Goal: Information Seeking & Learning: Check status

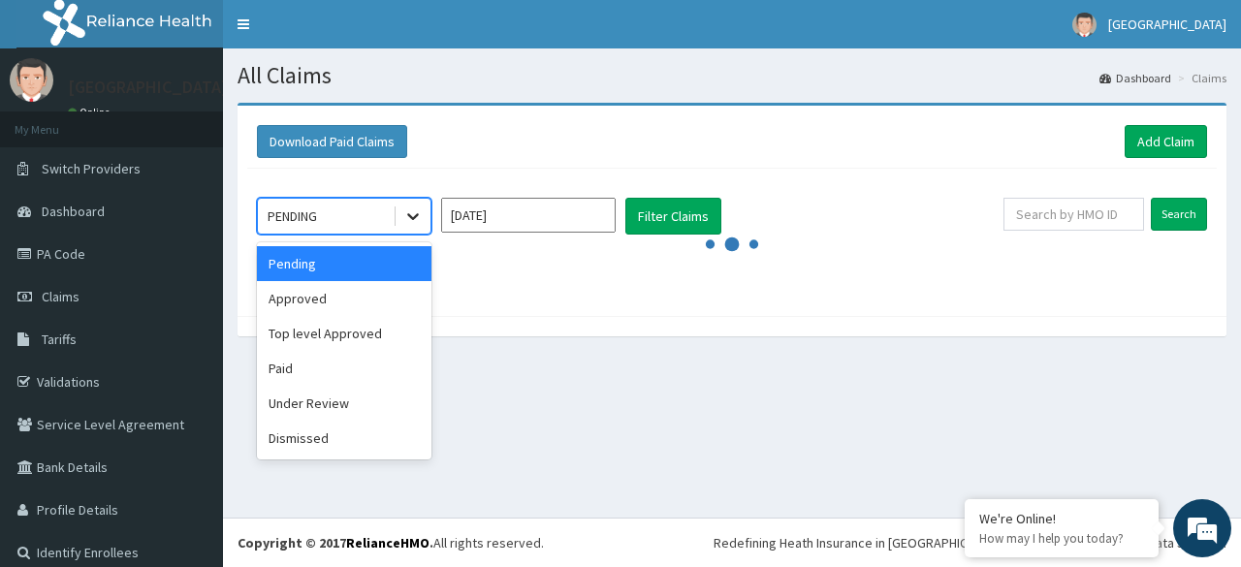
click at [414, 209] on icon at bounding box center [412, 216] width 19 height 19
click at [300, 303] on div "Approved" at bounding box center [344, 298] width 175 height 35
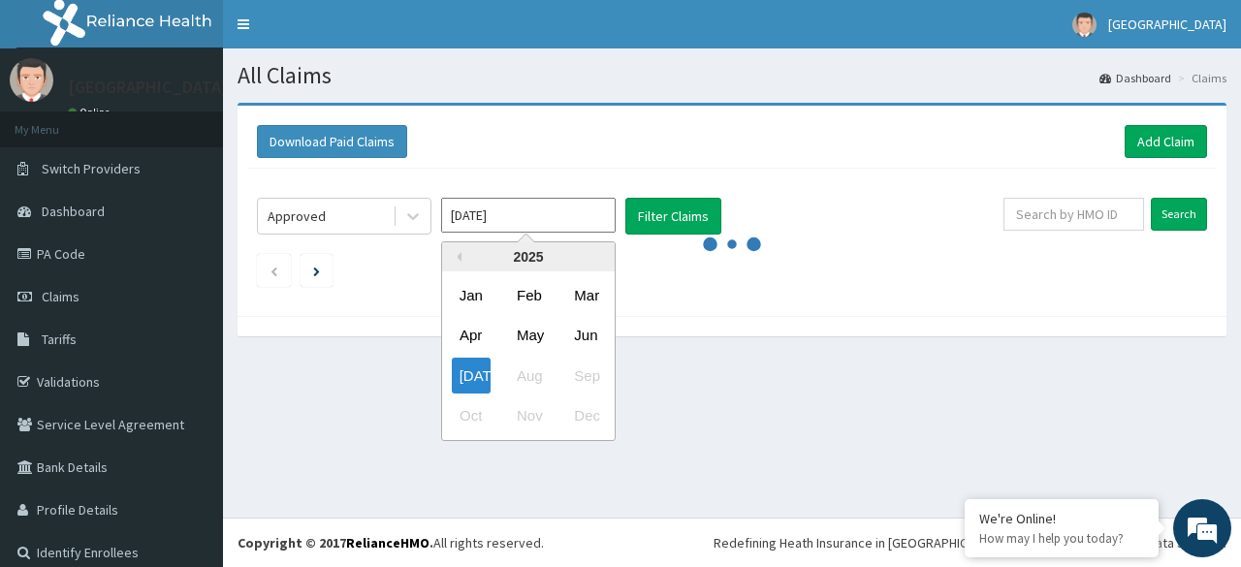
click at [560, 222] on input "[DATE]" at bounding box center [528, 215] width 175 height 35
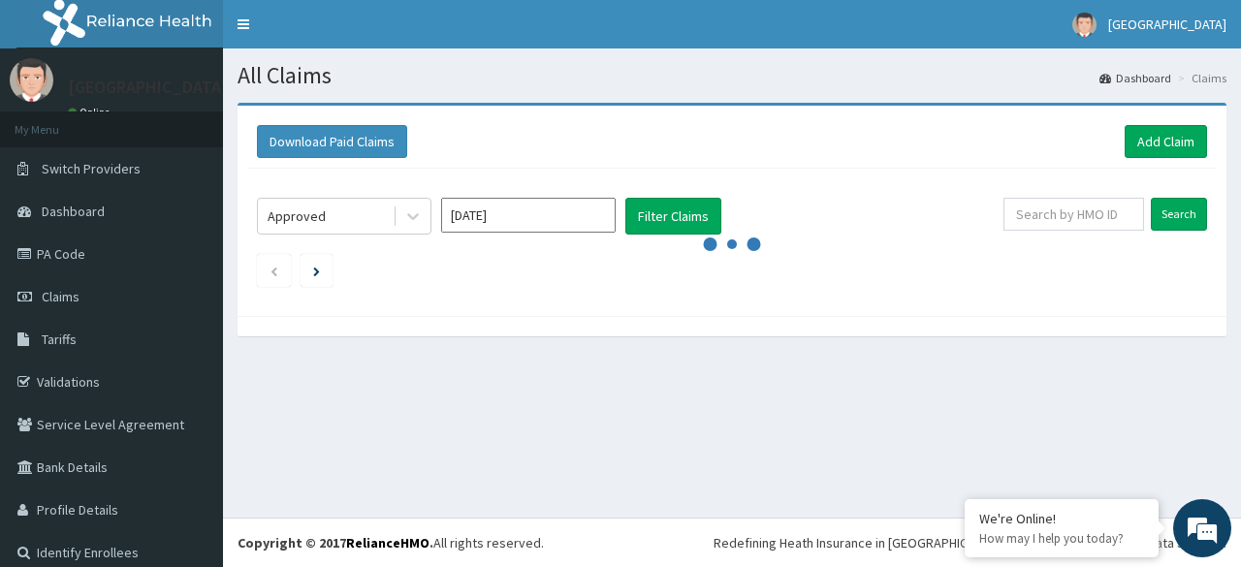
click at [703, 215] on icon "audio-loading" at bounding box center [732, 244] width 58 height 58
click at [322, 272] on li at bounding box center [317, 270] width 32 height 33
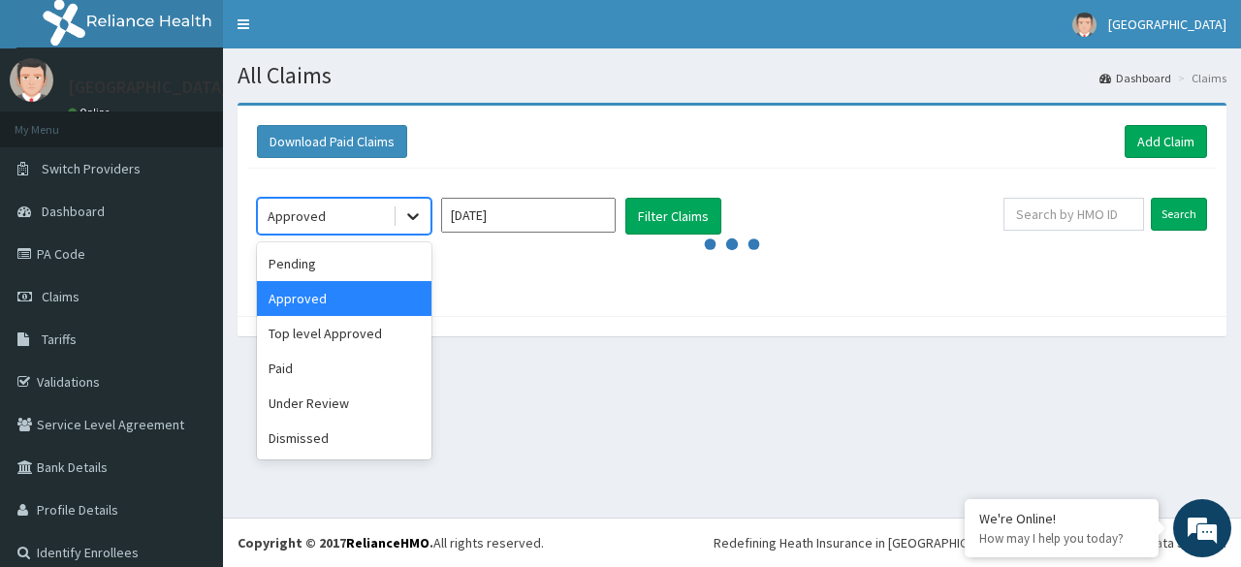
click at [411, 212] on icon at bounding box center [412, 216] width 19 height 19
click at [281, 369] on div "Paid" at bounding box center [344, 368] width 175 height 35
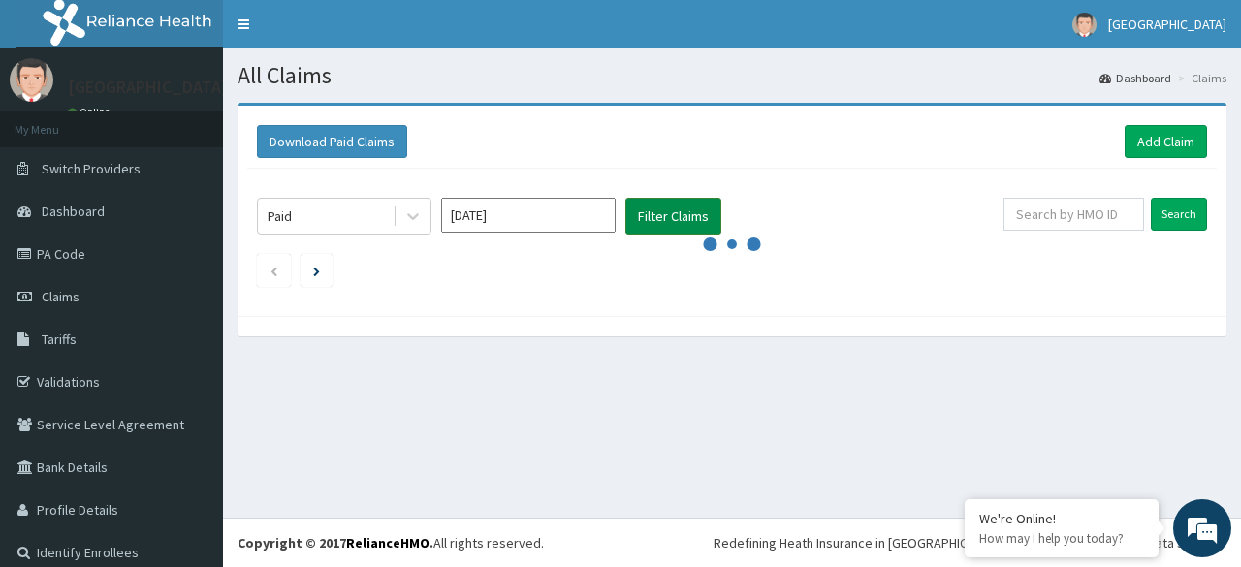
click at [657, 220] on button "Filter Claims" at bounding box center [673, 216] width 96 height 37
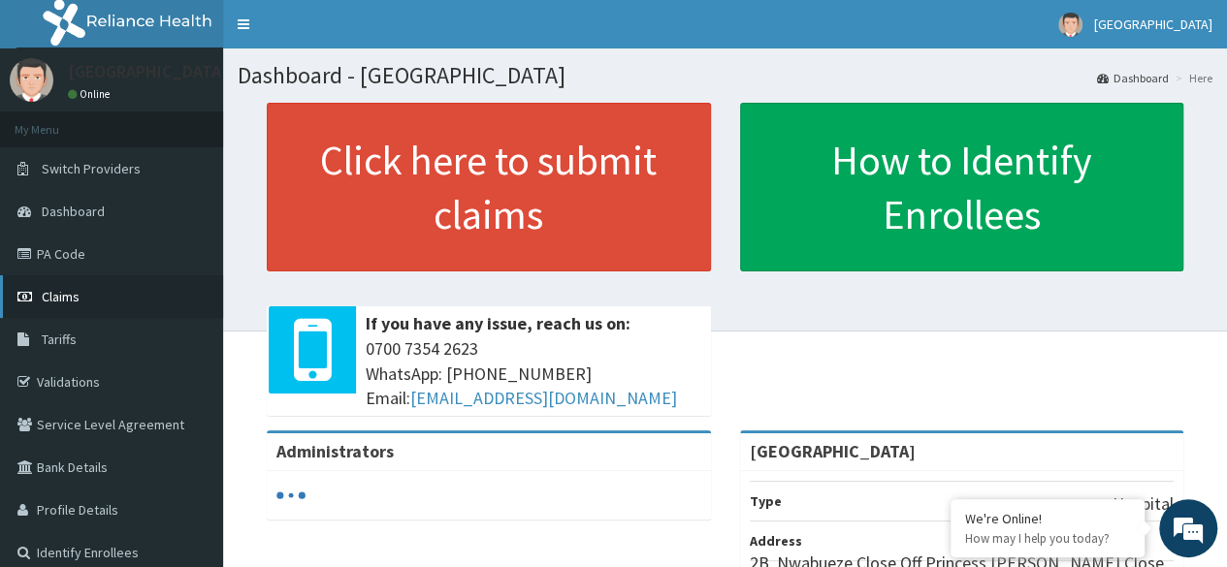
click at [59, 303] on span "Claims" at bounding box center [61, 296] width 38 height 17
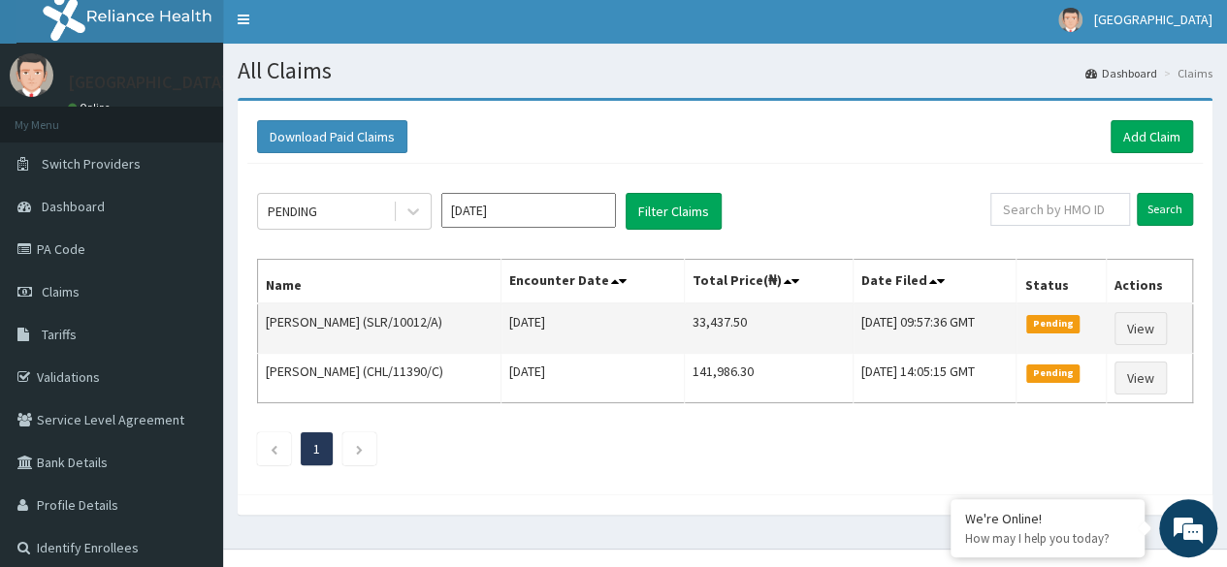
scroll to position [3, 0]
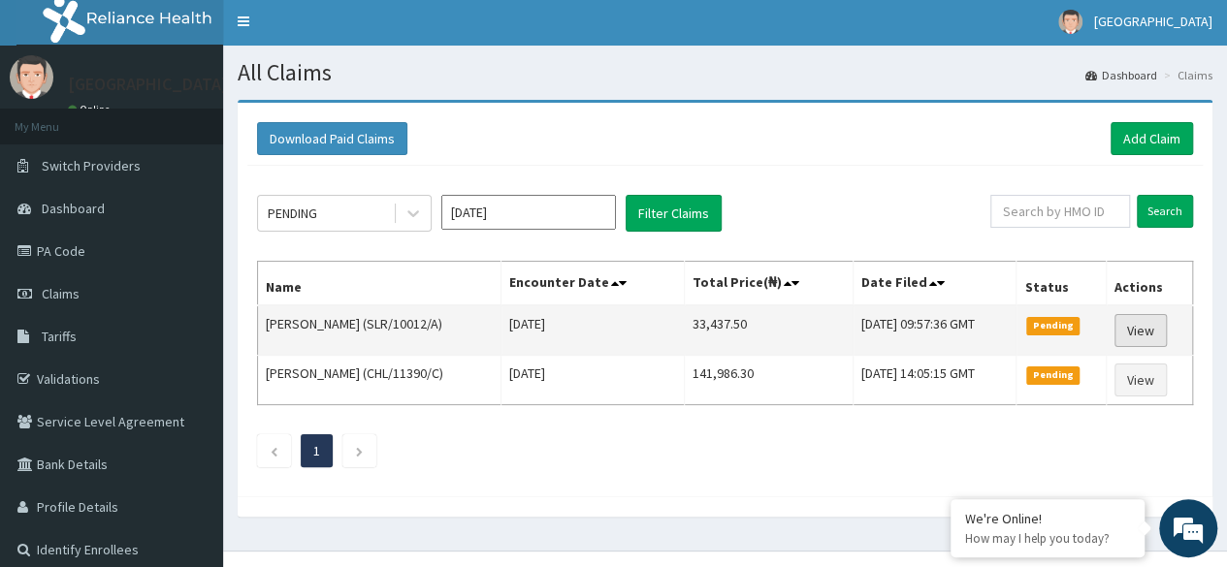
click at [1129, 334] on link "View" at bounding box center [1140, 330] width 52 height 33
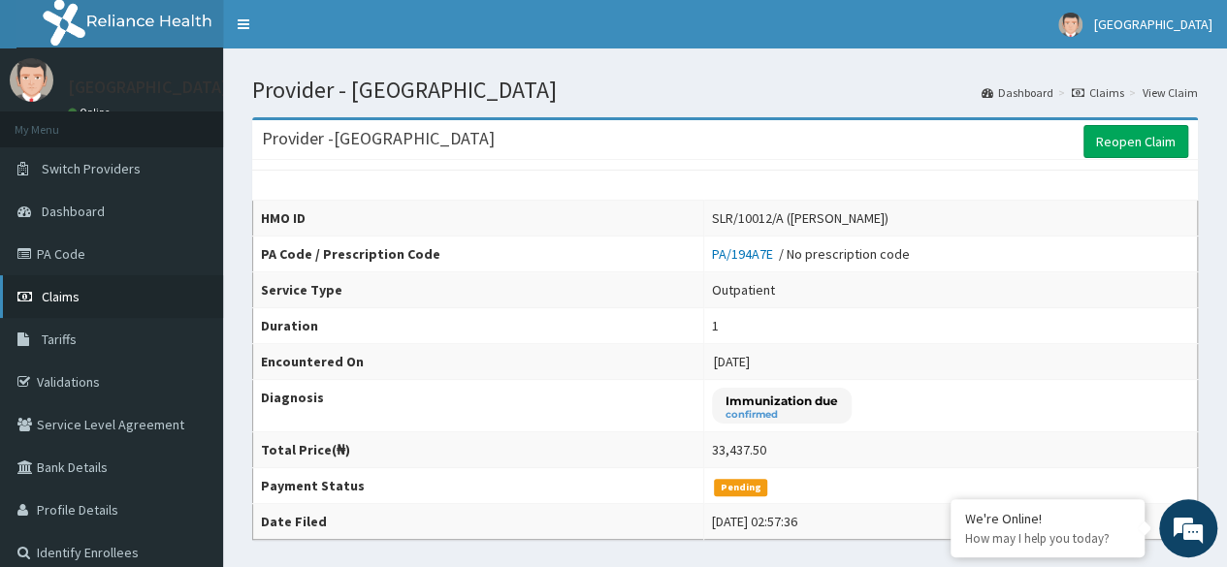
click at [50, 286] on link "Claims" at bounding box center [111, 296] width 223 height 43
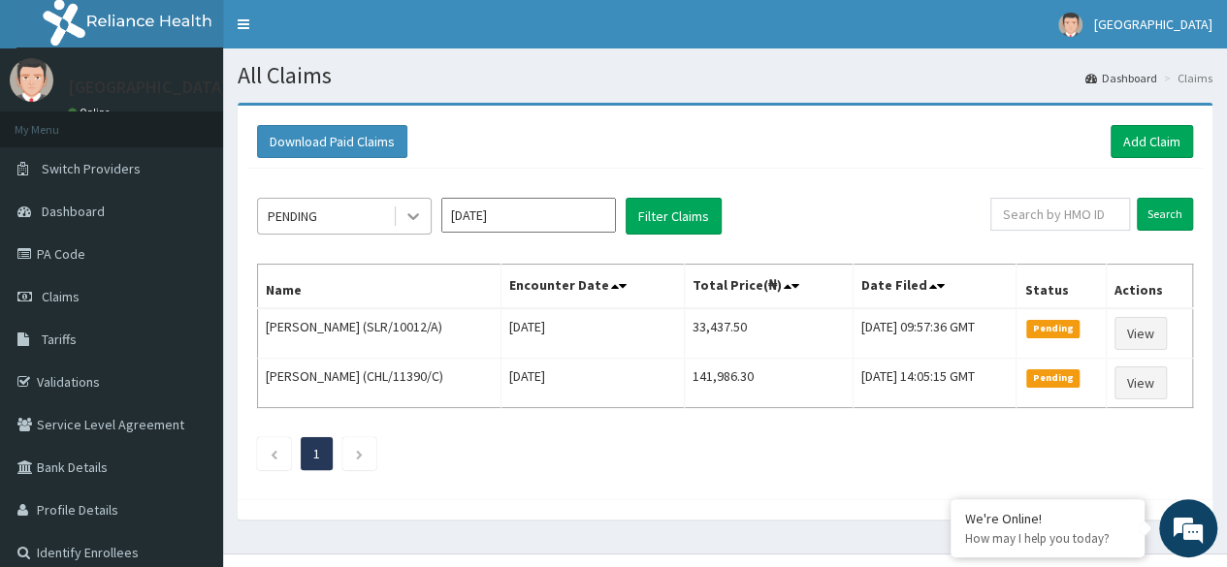
click at [411, 218] on icon at bounding box center [412, 216] width 19 height 19
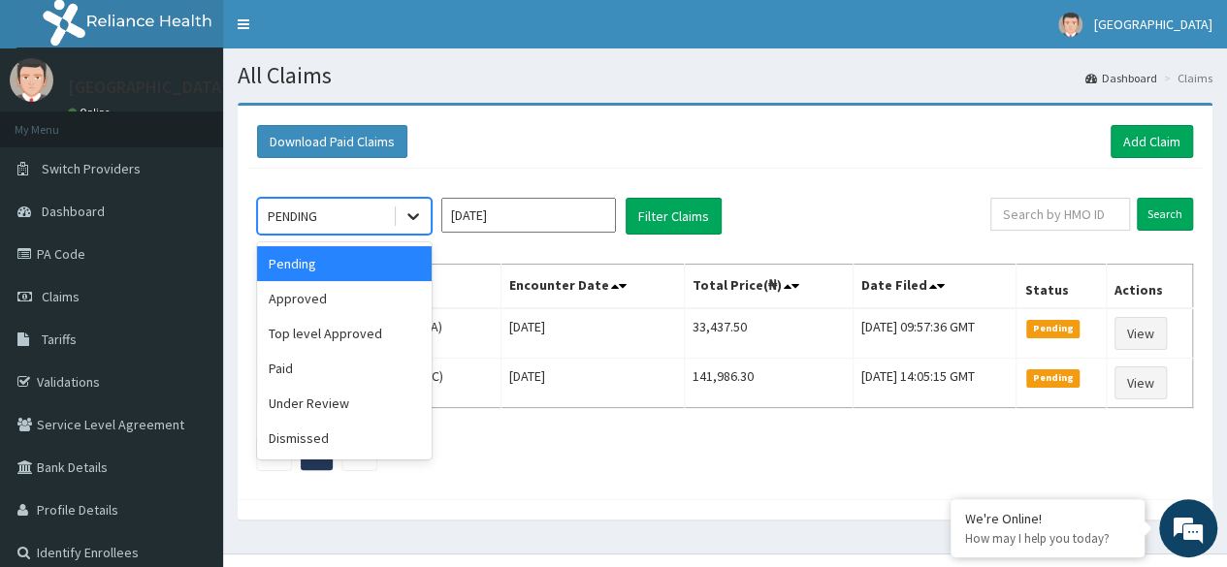
click at [416, 217] on icon at bounding box center [412, 216] width 19 height 19
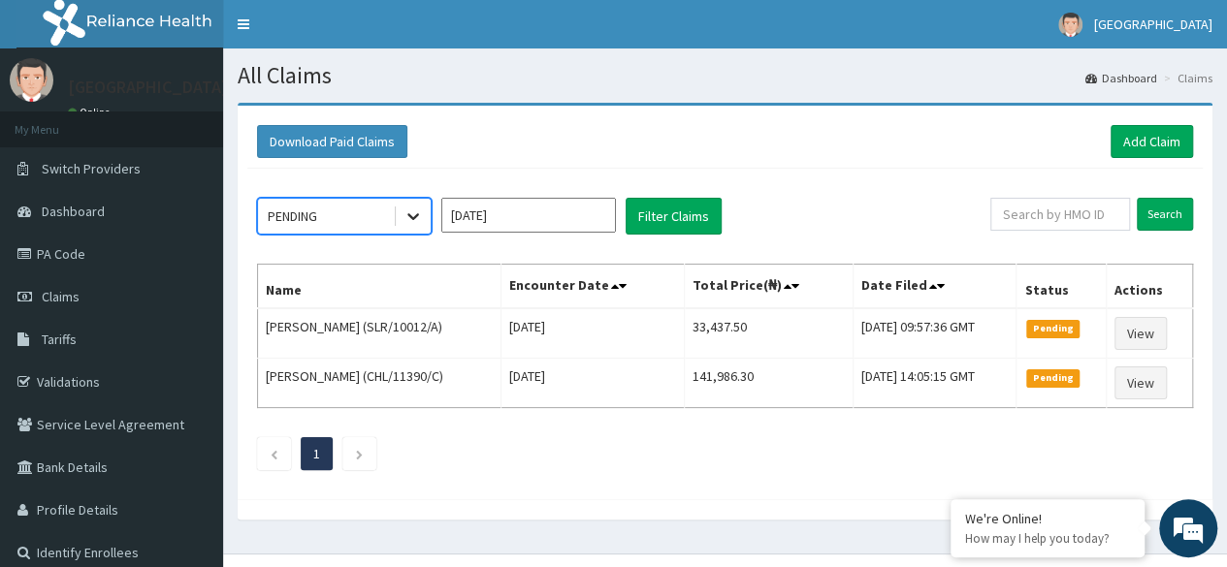
click at [413, 212] on icon at bounding box center [412, 216] width 19 height 19
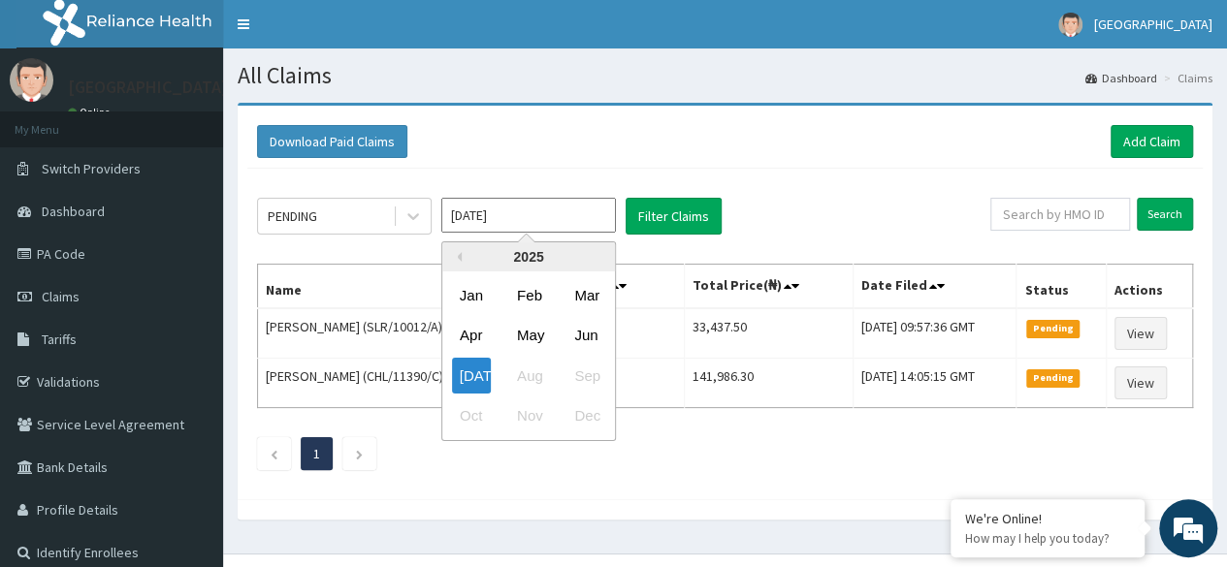
click at [513, 220] on input "[DATE]" at bounding box center [528, 215] width 175 height 35
click at [469, 330] on div "Apr" at bounding box center [471, 336] width 39 height 36
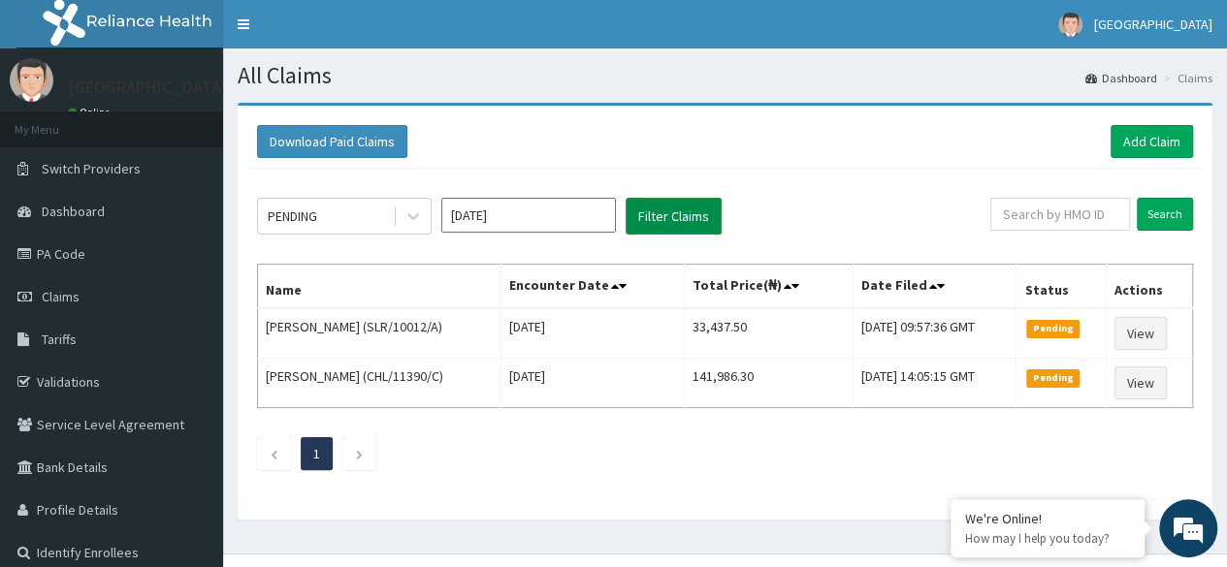
click at [660, 216] on button "Filter Claims" at bounding box center [673, 216] width 96 height 37
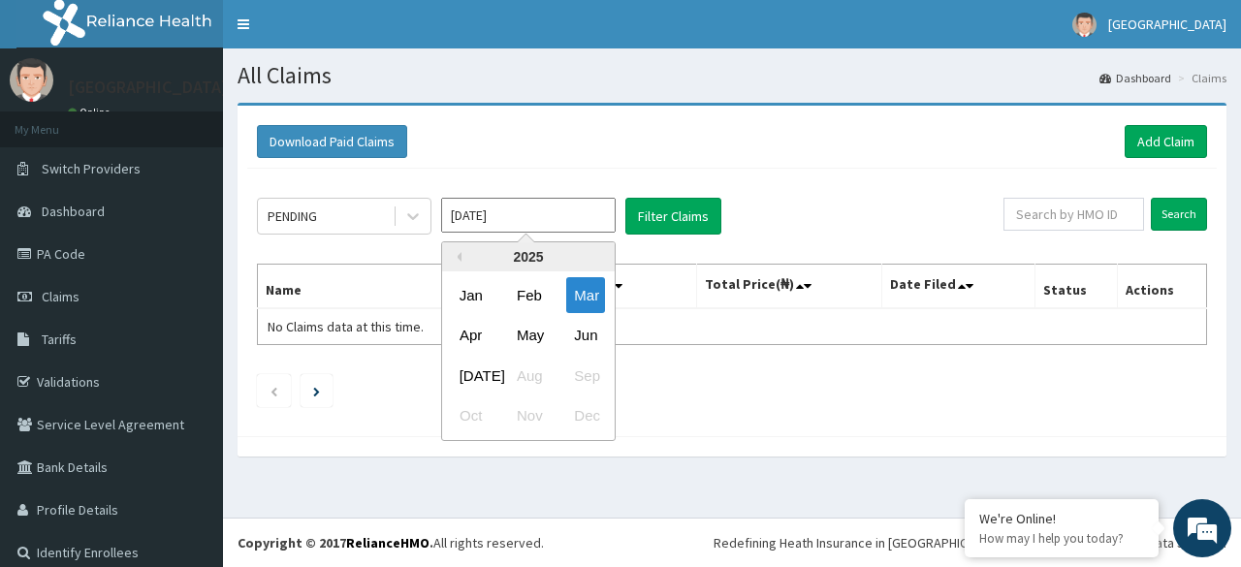
click at [584, 224] on input "[DATE]" at bounding box center [528, 215] width 175 height 35
click at [480, 367] on div "[DATE]" at bounding box center [471, 376] width 39 height 36
type input "[DATE]"
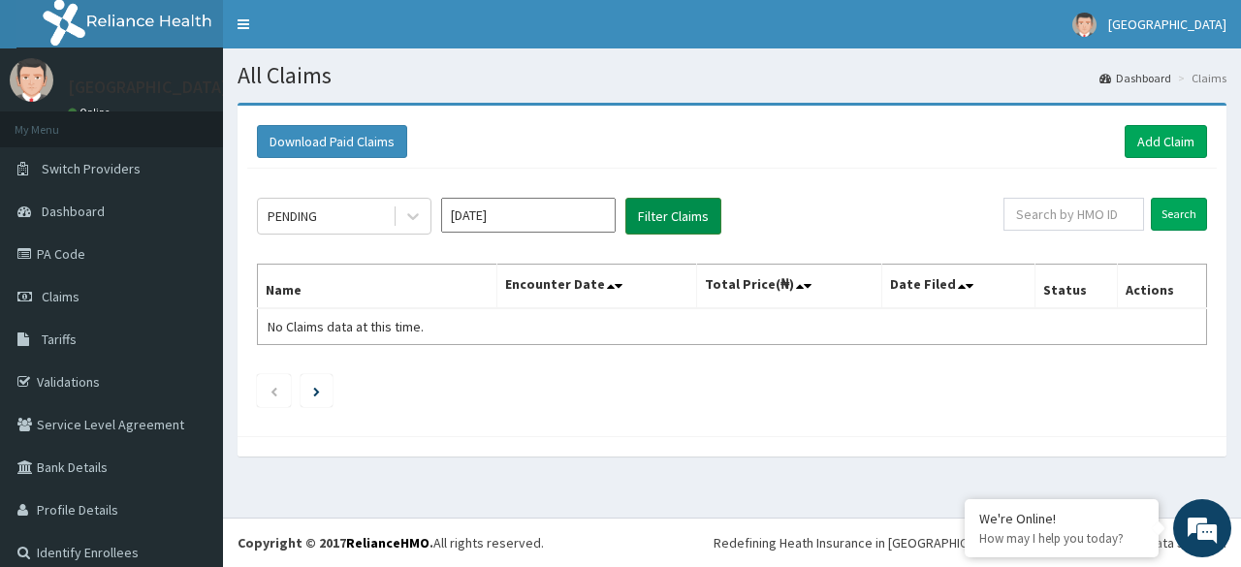
click at [647, 214] on button "Filter Claims" at bounding box center [673, 216] width 96 height 37
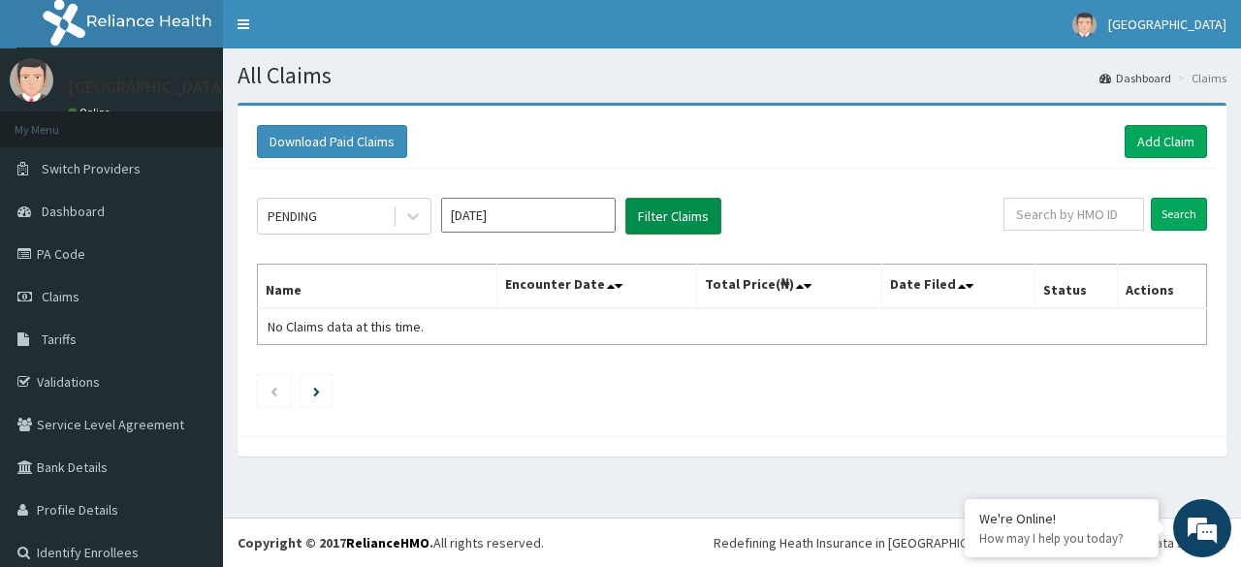
click at [647, 214] on button "Filter Claims" at bounding box center [673, 216] width 96 height 37
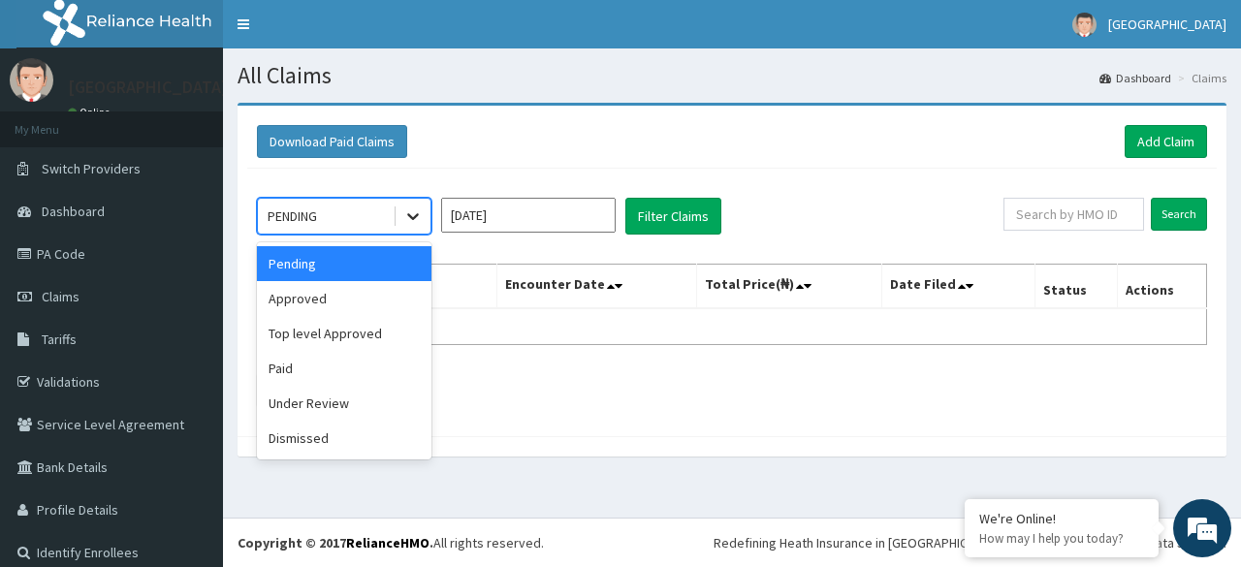
click at [415, 217] on icon at bounding box center [413, 217] width 12 height 7
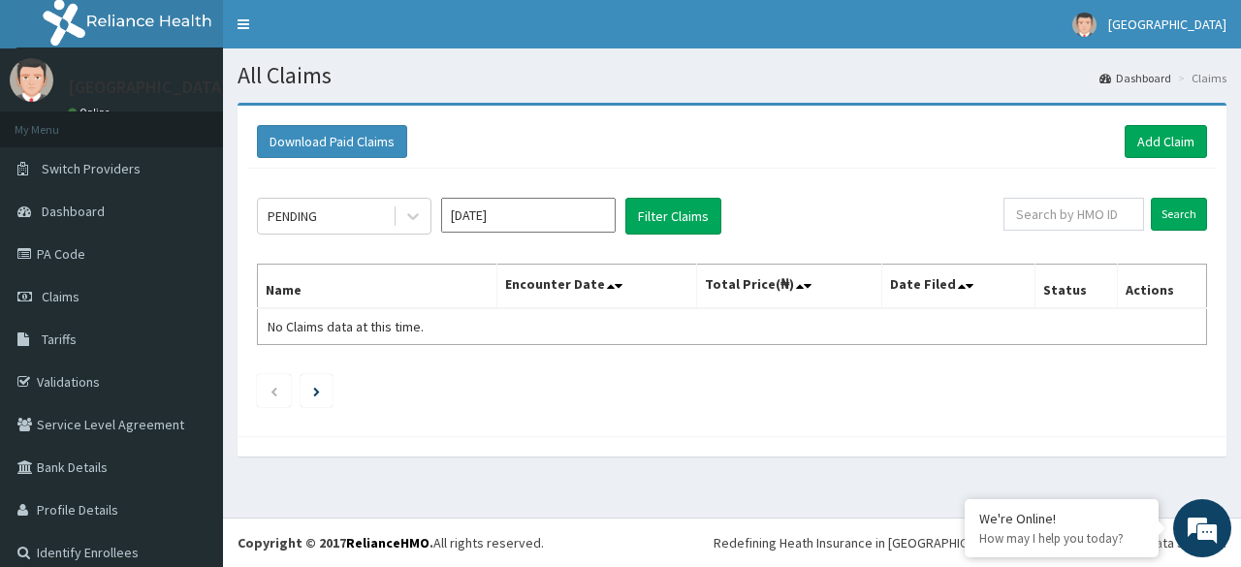
click at [526, 222] on input "[DATE]" at bounding box center [528, 215] width 175 height 35
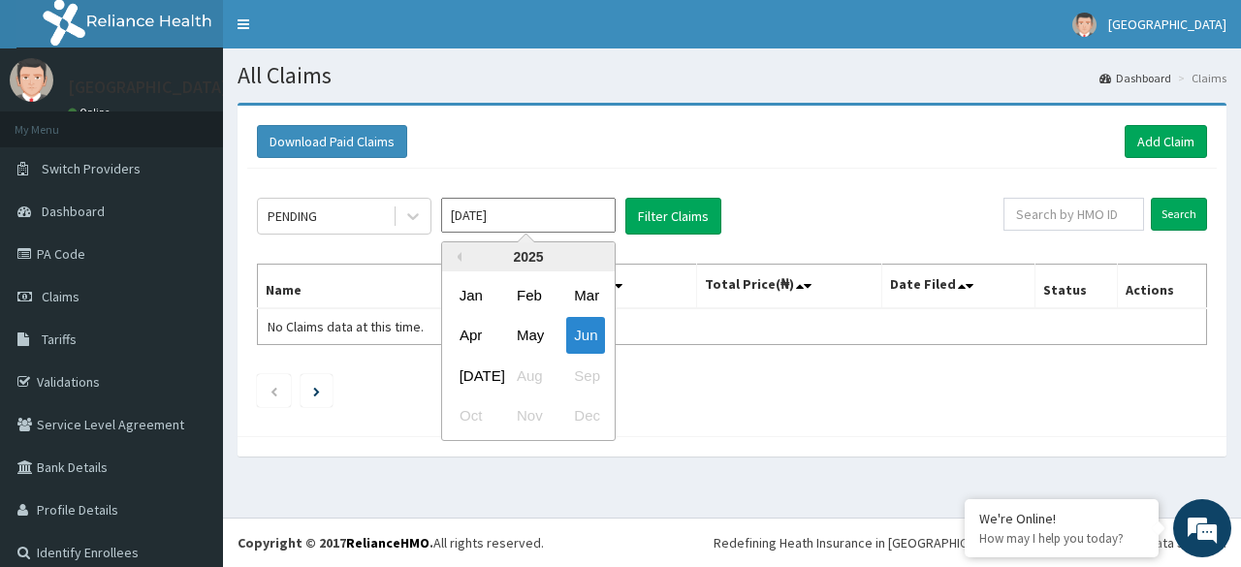
click at [520, 366] on div "[DATE] Aug Sep" at bounding box center [528, 376] width 173 height 40
